Goal: Information Seeking & Learning: Find specific fact

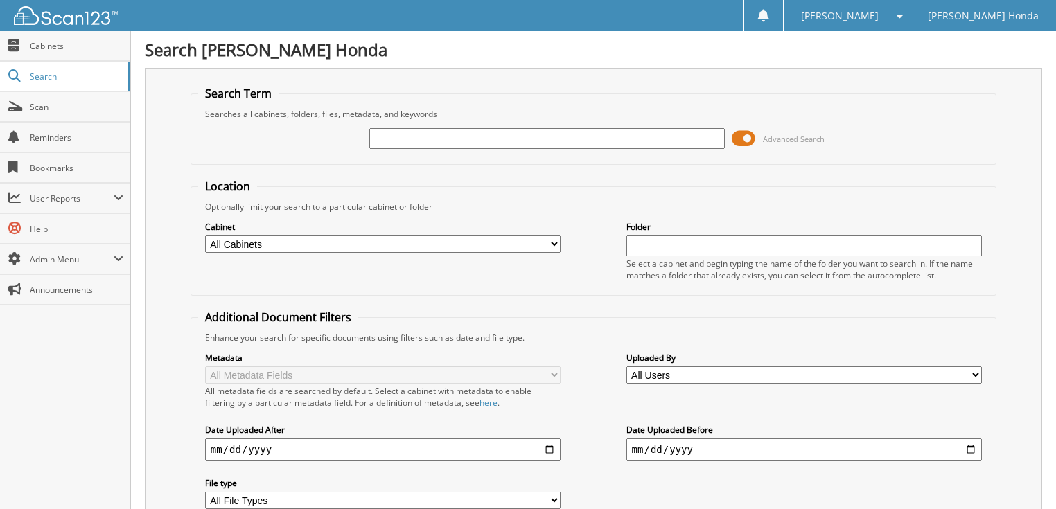
click at [385, 141] on input "text" at bounding box center [547, 138] width 356 height 21
type input "6088017 700184"
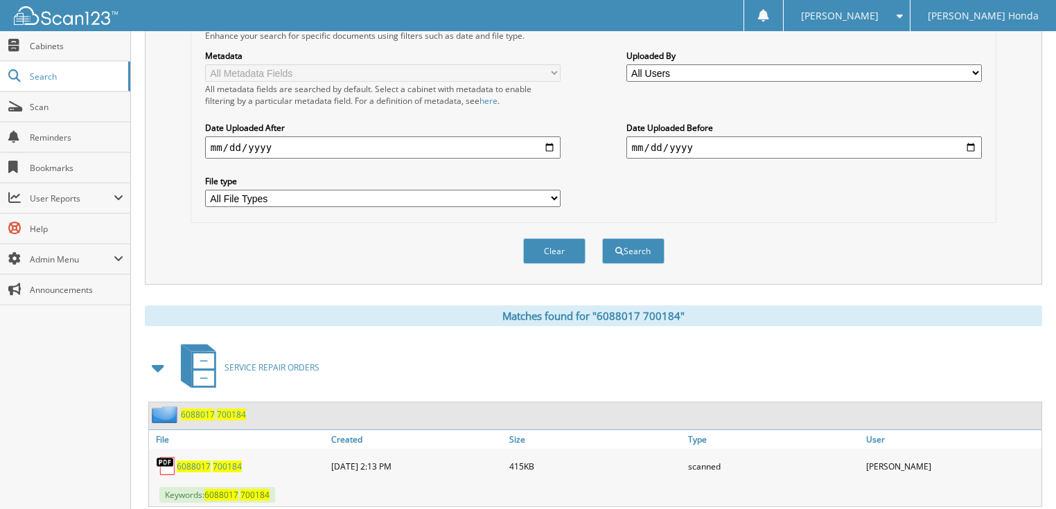
scroll to position [326, 0]
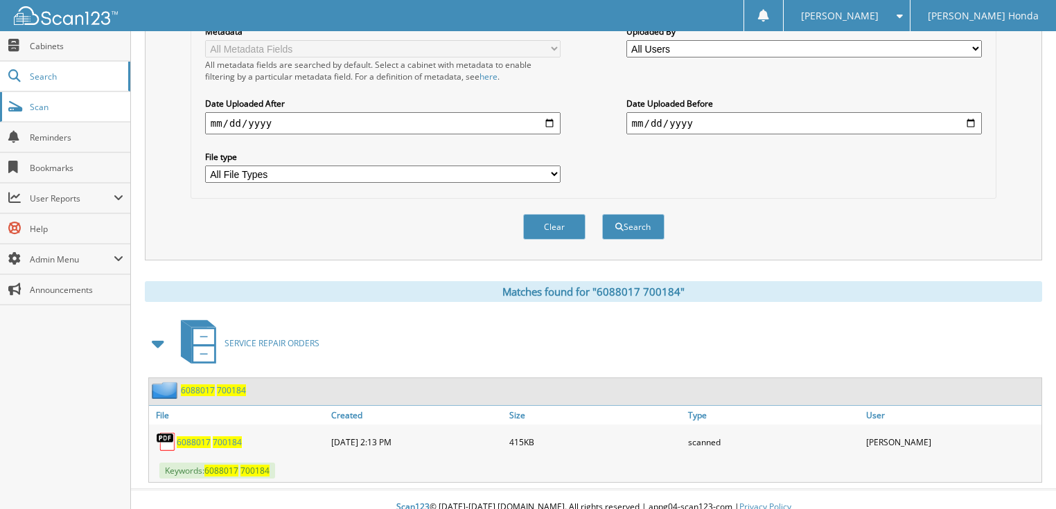
click at [104, 110] on span "Scan" at bounding box center [77, 107] width 94 height 12
